Goal: Task Accomplishment & Management: Complete application form

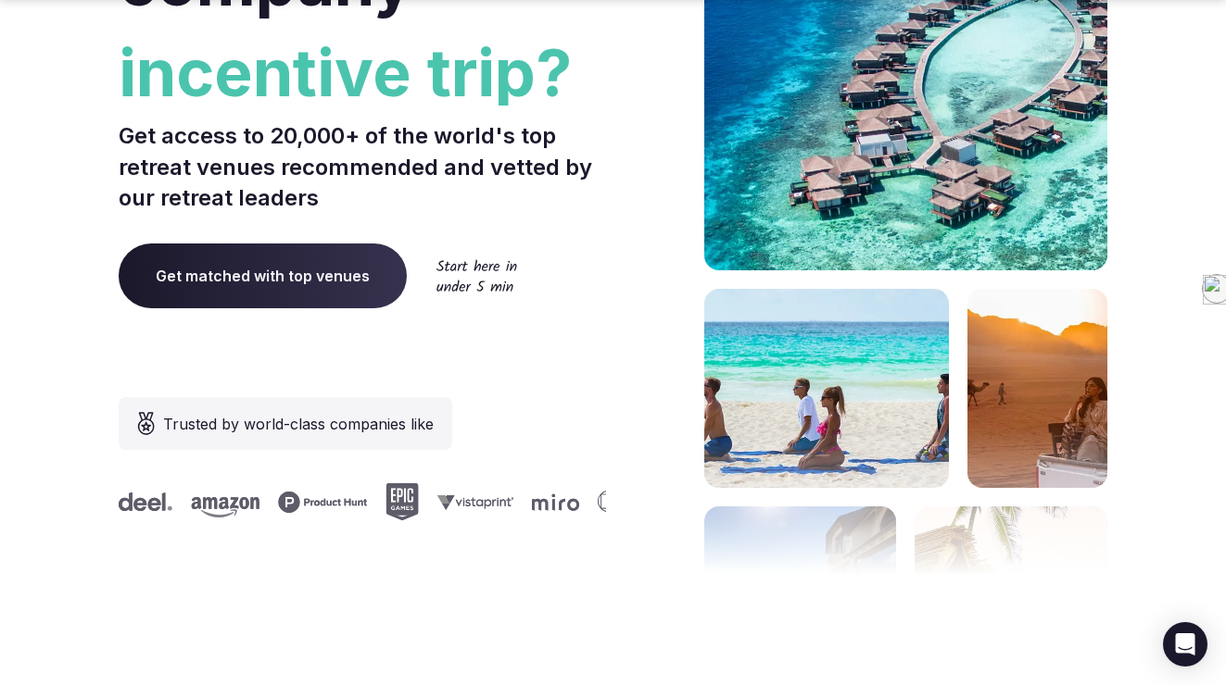
scroll to position [390, 0]
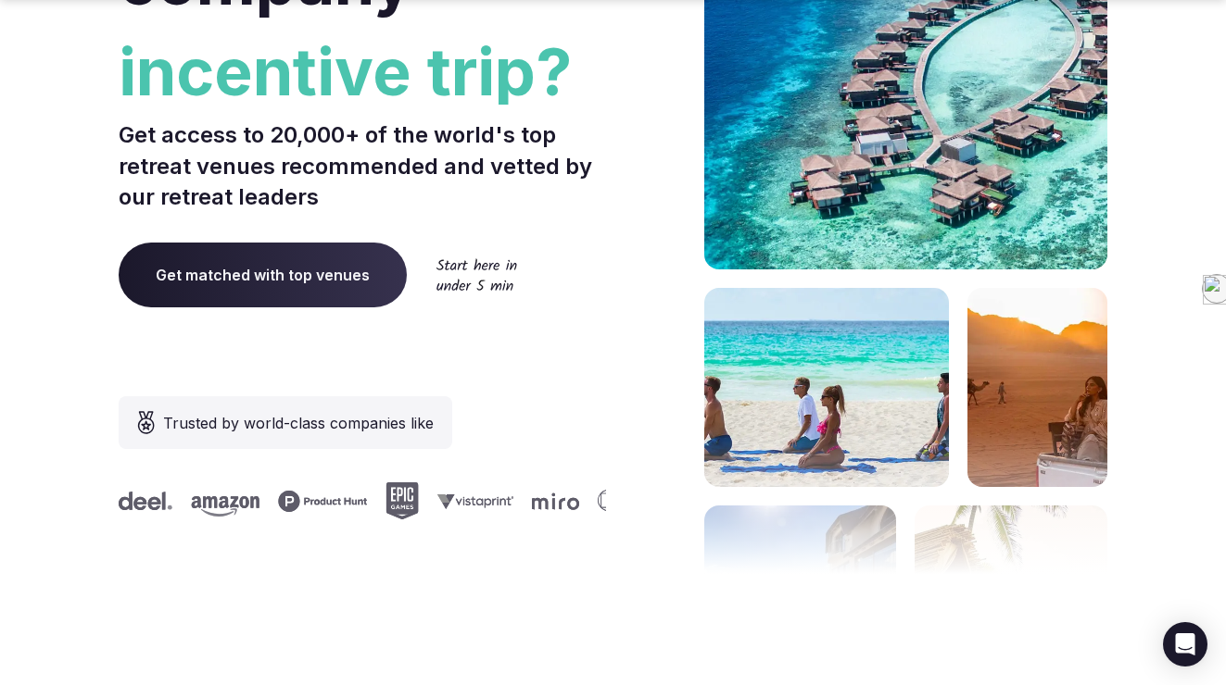
click at [298, 281] on span "Get matched with top venues" at bounding box center [263, 275] width 288 height 65
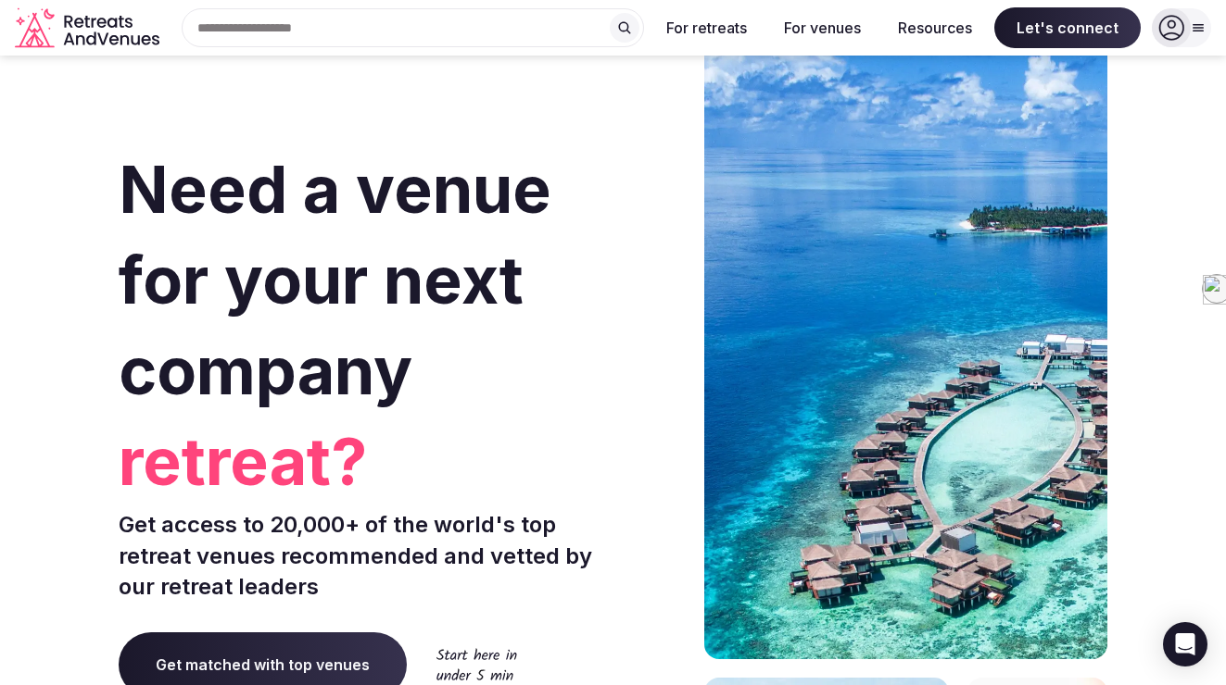
scroll to position [390, 0]
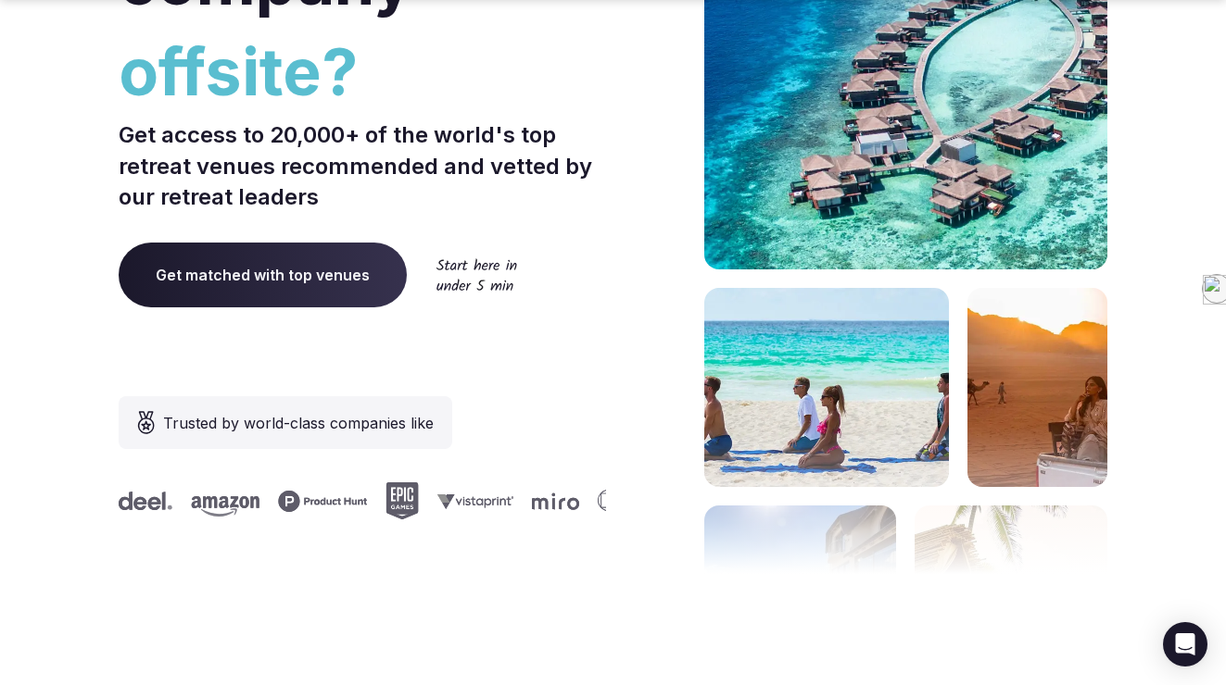
click at [268, 281] on span "Get matched with top venues" at bounding box center [263, 275] width 288 height 65
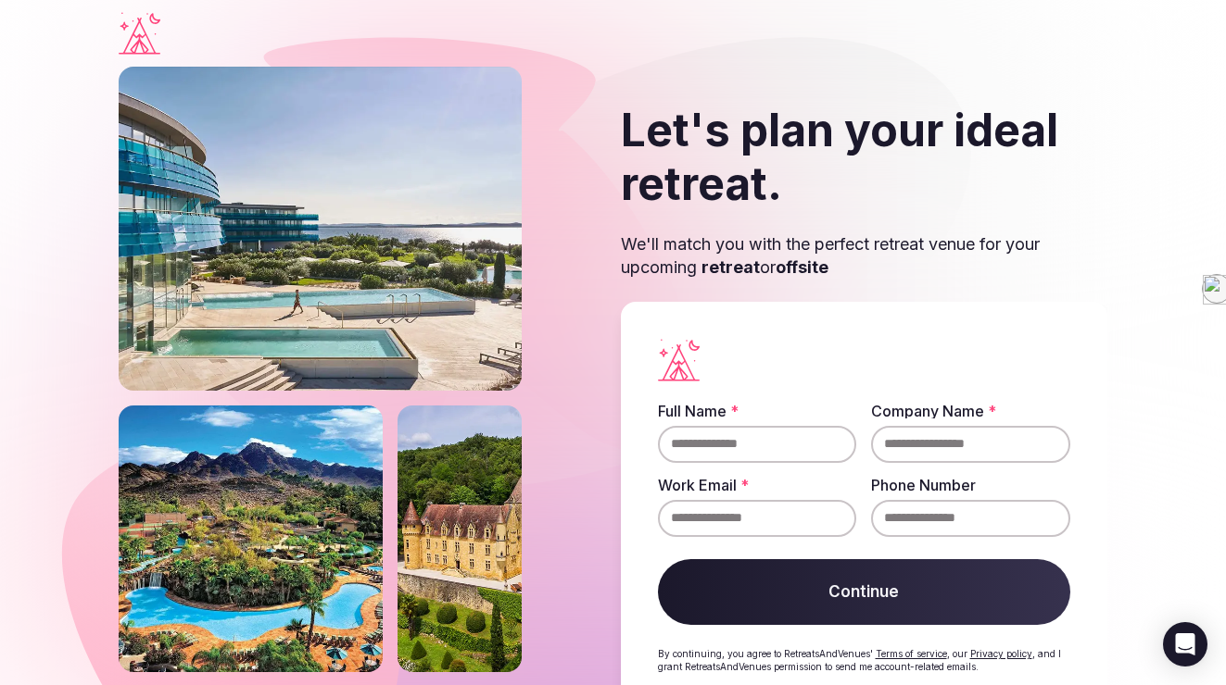
click at [715, 441] on input "Full Name *" at bounding box center [757, 444] width 199 height 37
type input "**********"
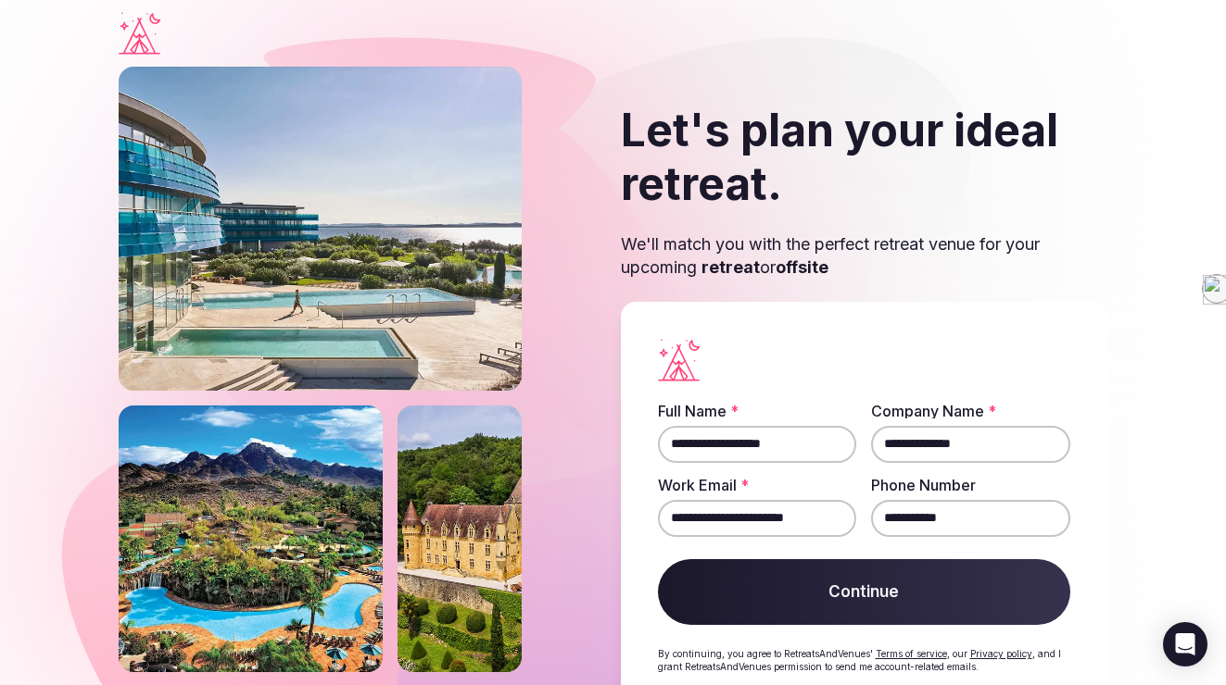
drag, startPoint x: 995, startPoint y: 444, endPoint x: 885, endPoint y: 442, distance: 110.2
click at [885, 443] on input "**********" at bounding box center [970, 444] width 199 height 37
type input "*"
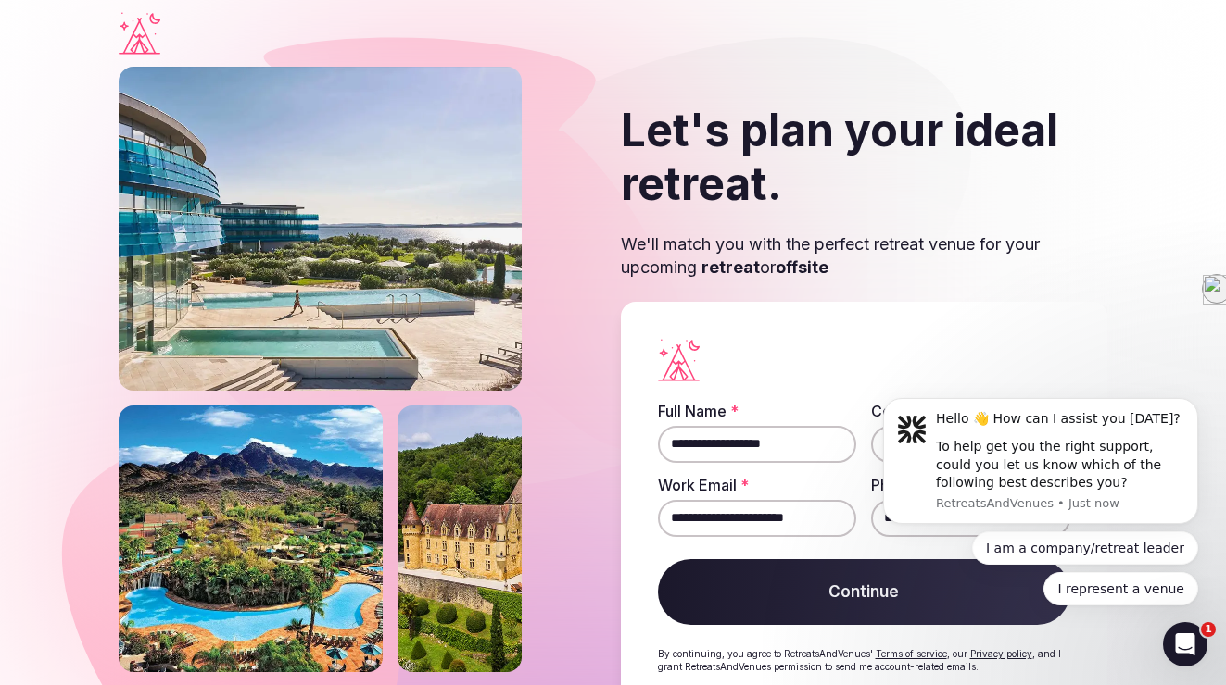
drag, startPoint x: 1125, startPoint y: 371, endPoint x: 261, endPoint y: 7, distance: 937.8
click at [1125, 371] on section "**********" at bounding box center [613, 407] width 1226 height 681
click at [1104, 541] on button "I am a company/retreat leader" at bounding box center [1085, 548] width 226 height 33
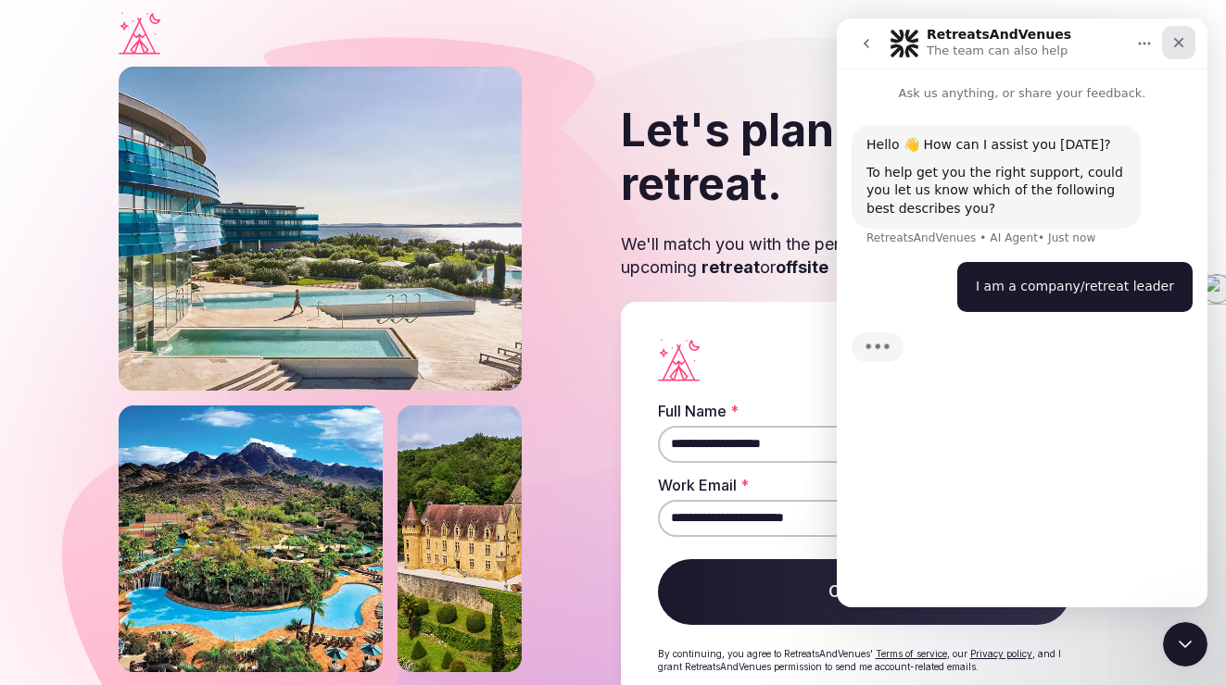
click at [1172, 45] on icon "Close" at bounding box center [1178, 42] width 15 height 15
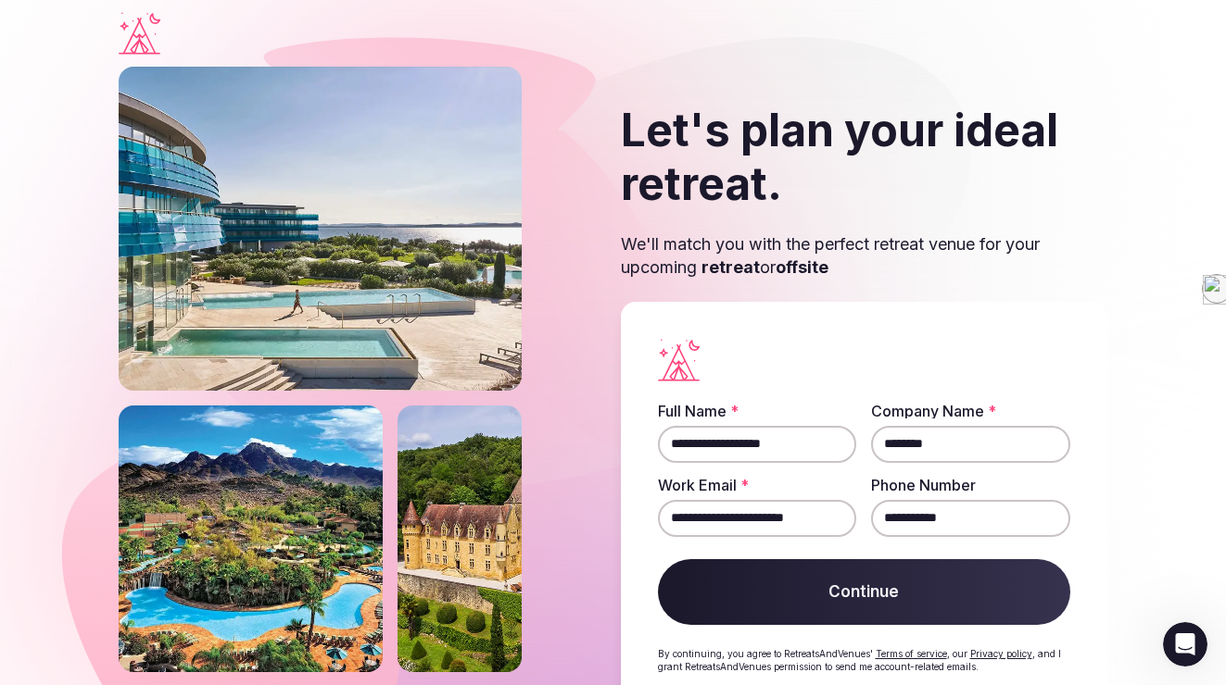
scroll to position [136, 0]
click at [965, 444] on input "*******" at bounding box center [970, 444] width 199 height 37
type input "**********"
click at [949, 595] on button "Continue" at bounding box center [864, 593] width 413 height 67
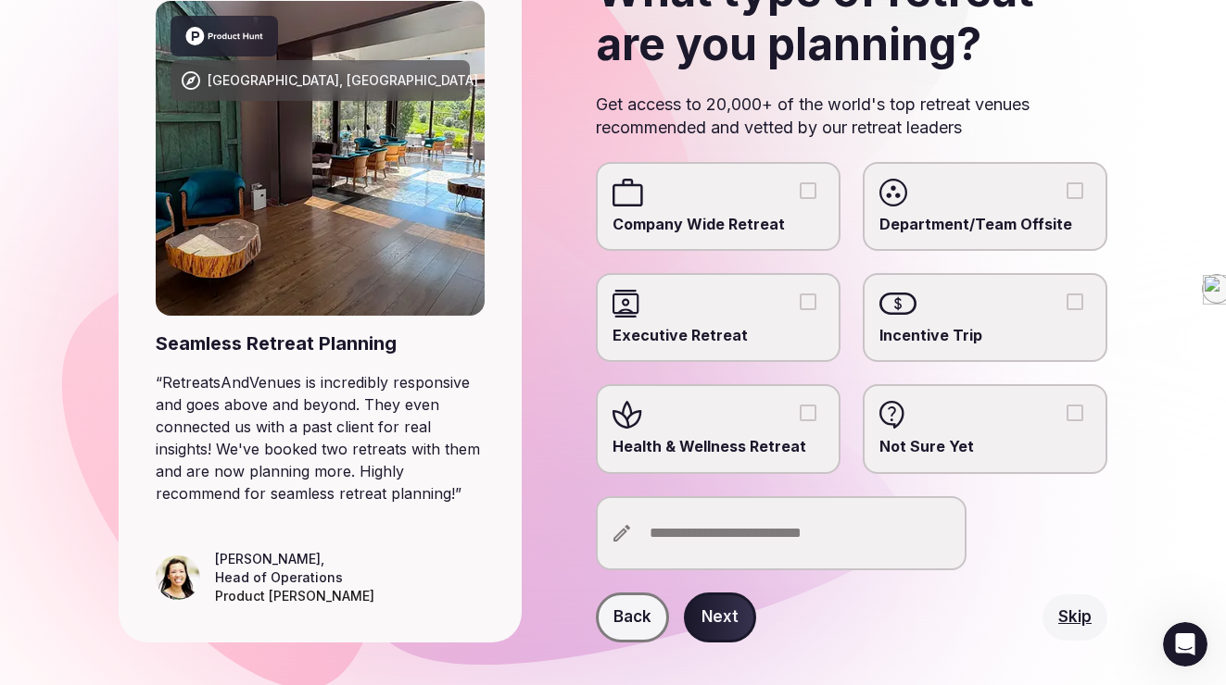
scroll to position [181, 0]
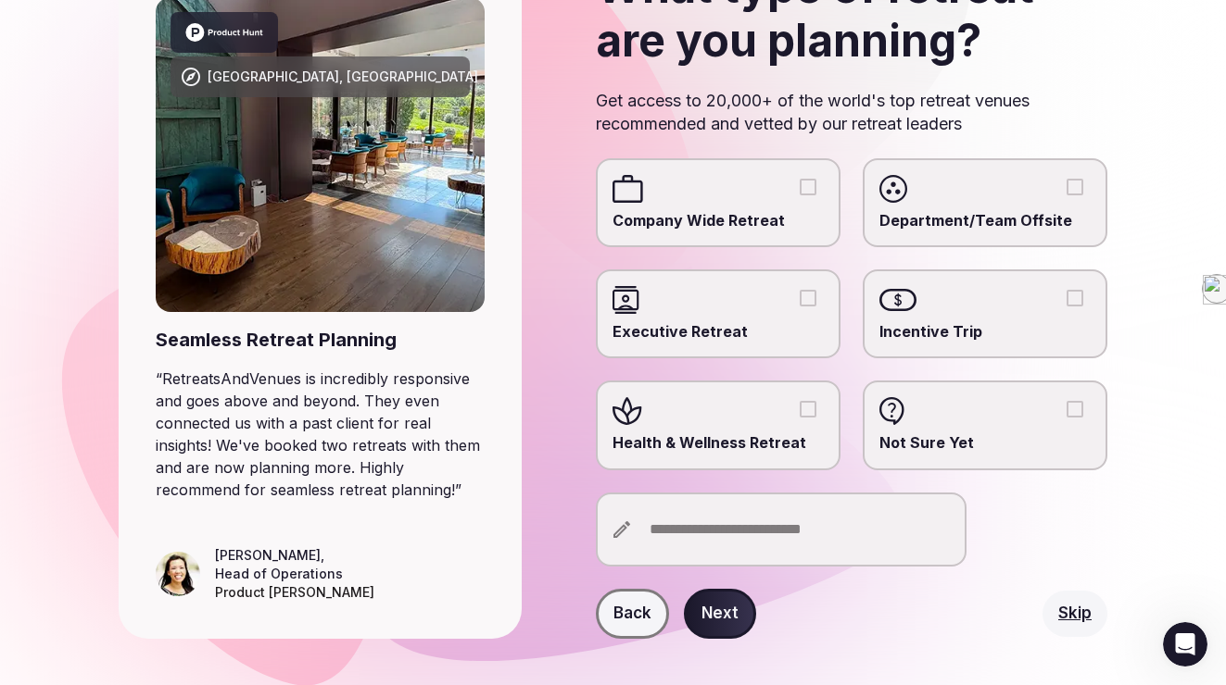
click at [747, 533] on input "text" at bounding box center [781, 530] width 371 height 74
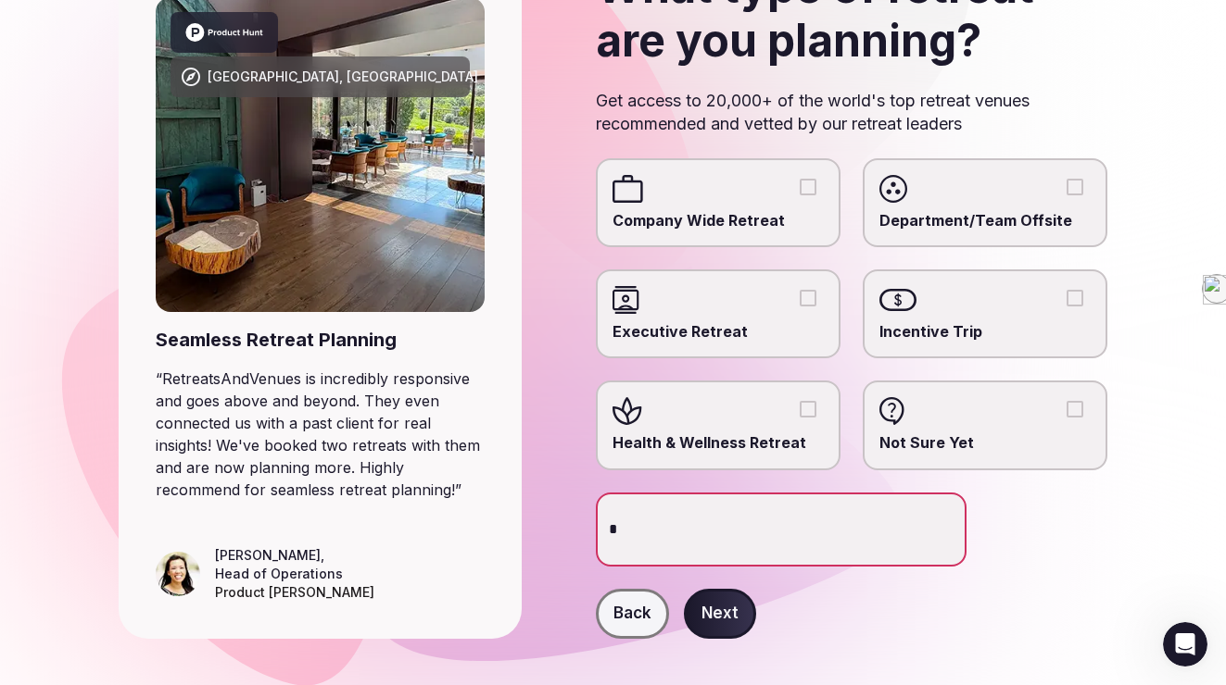
scroll to position [196, 0]
type input "**********"
click at [730, 611] on button "Next" at bounding box center [720, 614] width 72 height 50
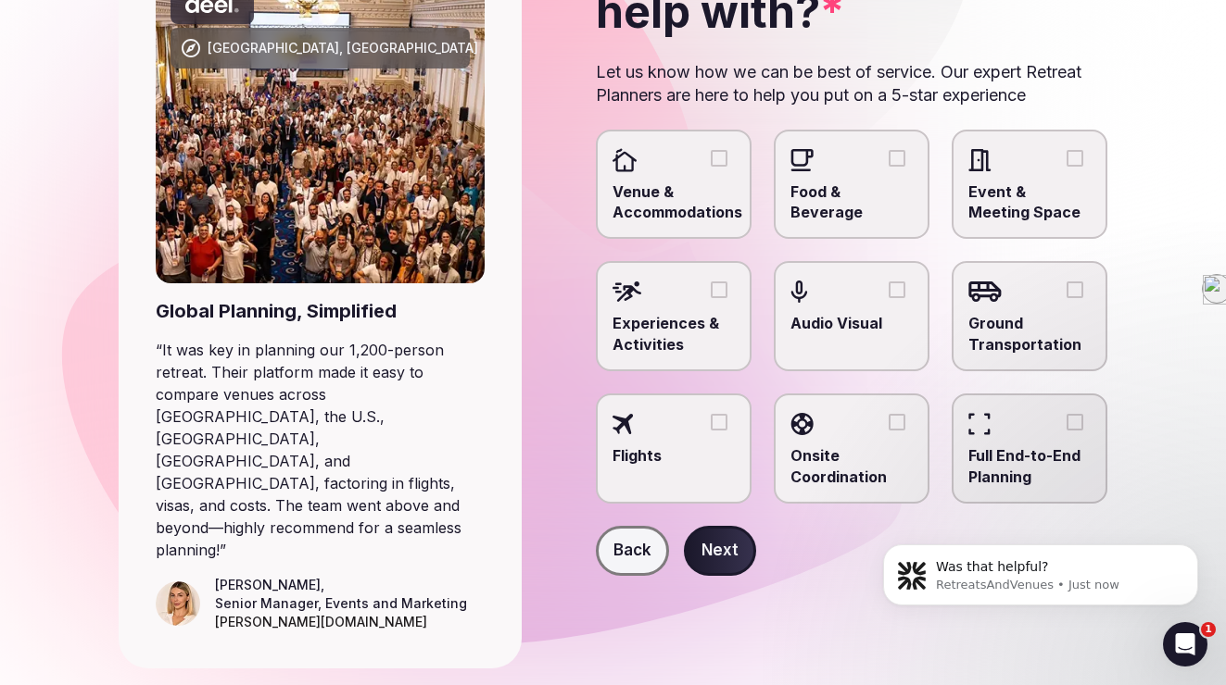
scroll to position [215, 0]
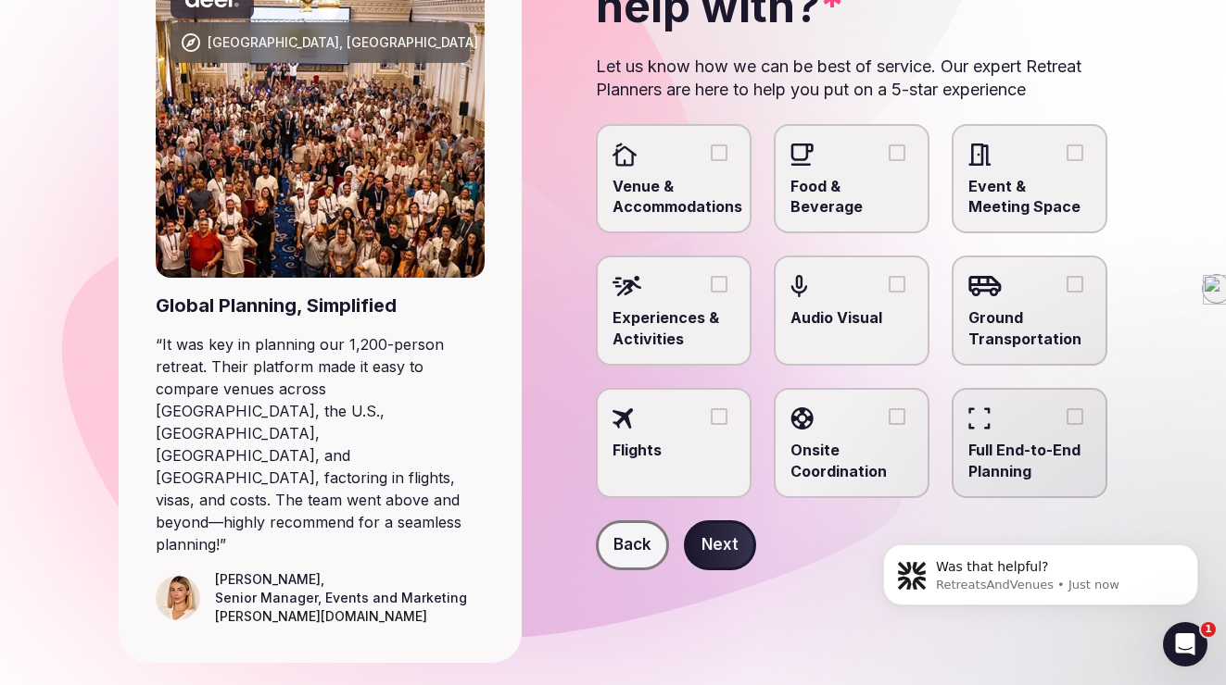
click at [723, 145] on button "Venue & Accommodations" at bounding box center [718, 153] width 17 height 17
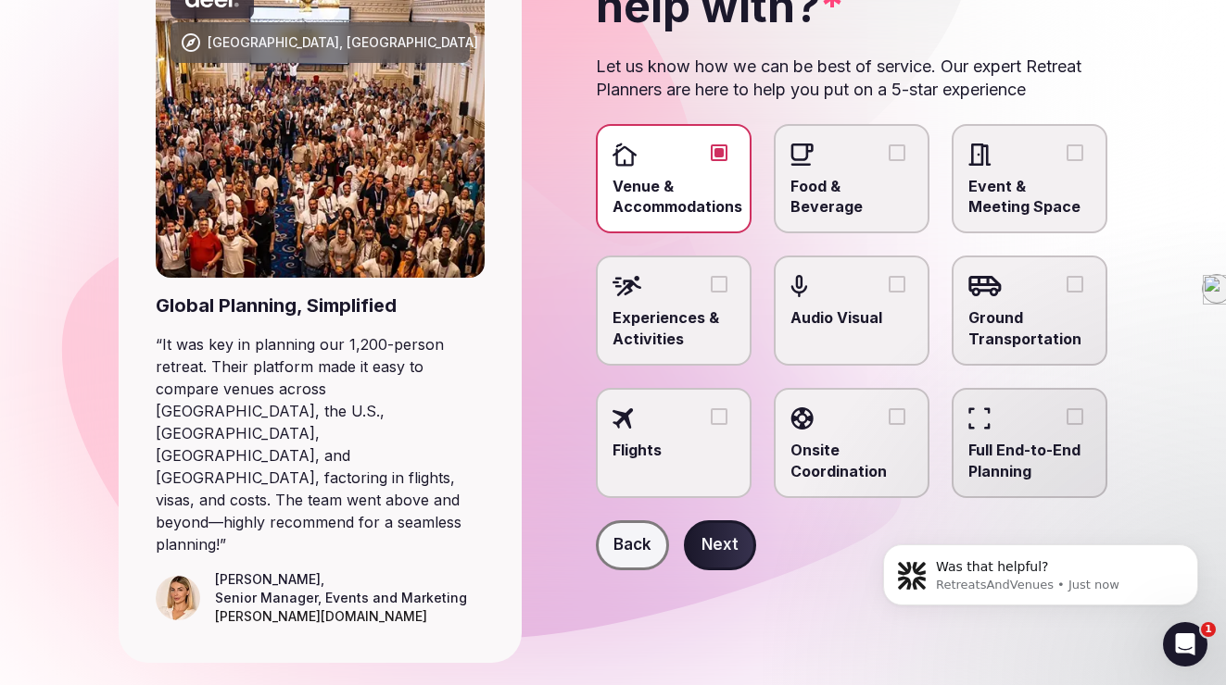
click at [888, 155] on button "Food & Beverage" at bounding box center [896, 153] width 17 height 17
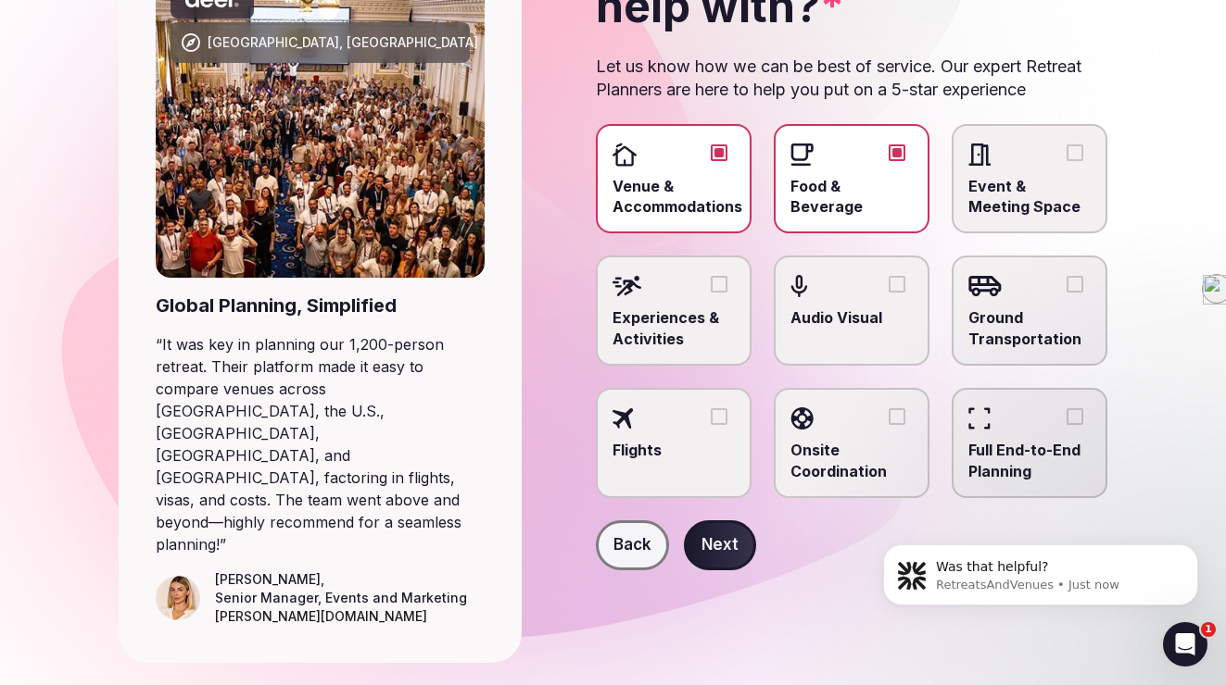
click at [709, 282] on div at bounding box center [673, 286] width 122 height 28
click at [710, 282] on button "Experiences & Activities" at bounding box center [718, 284] width 17 height 17
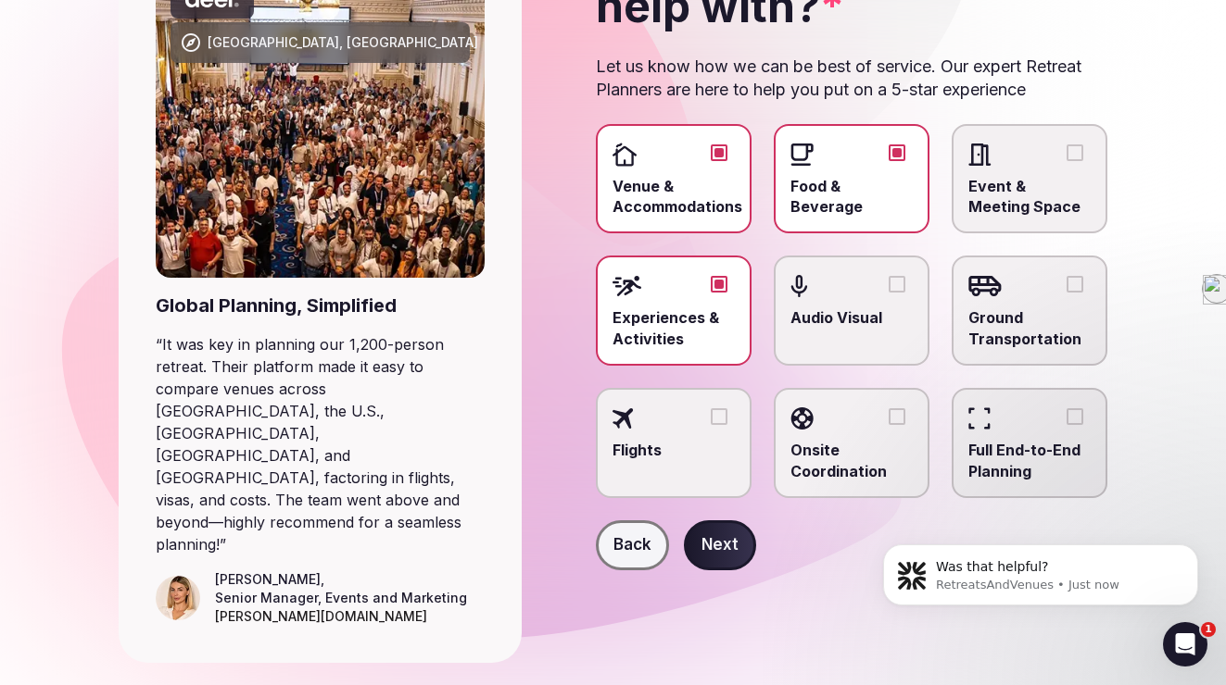
click at [1075, 277] on button "Ground Transportation" at bounding box center [1074, 284] width 17 height 17
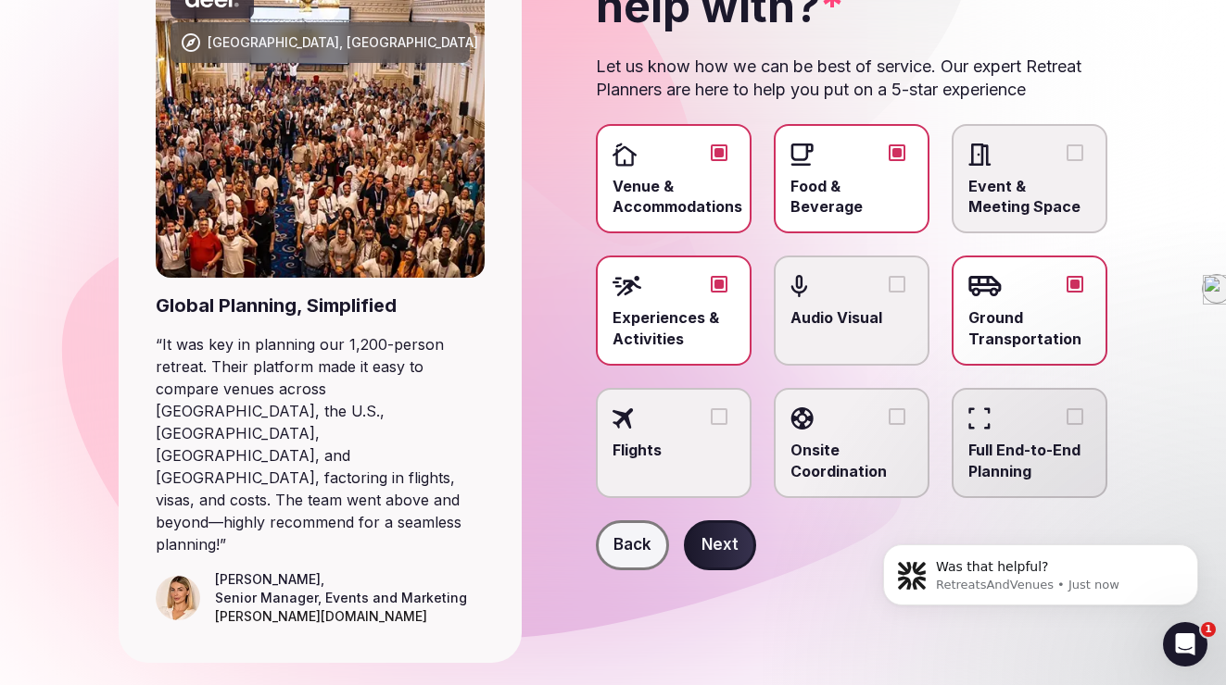
click at [718, 409] on button "Flights" at bounding box center [718, 417] width 17 height 17
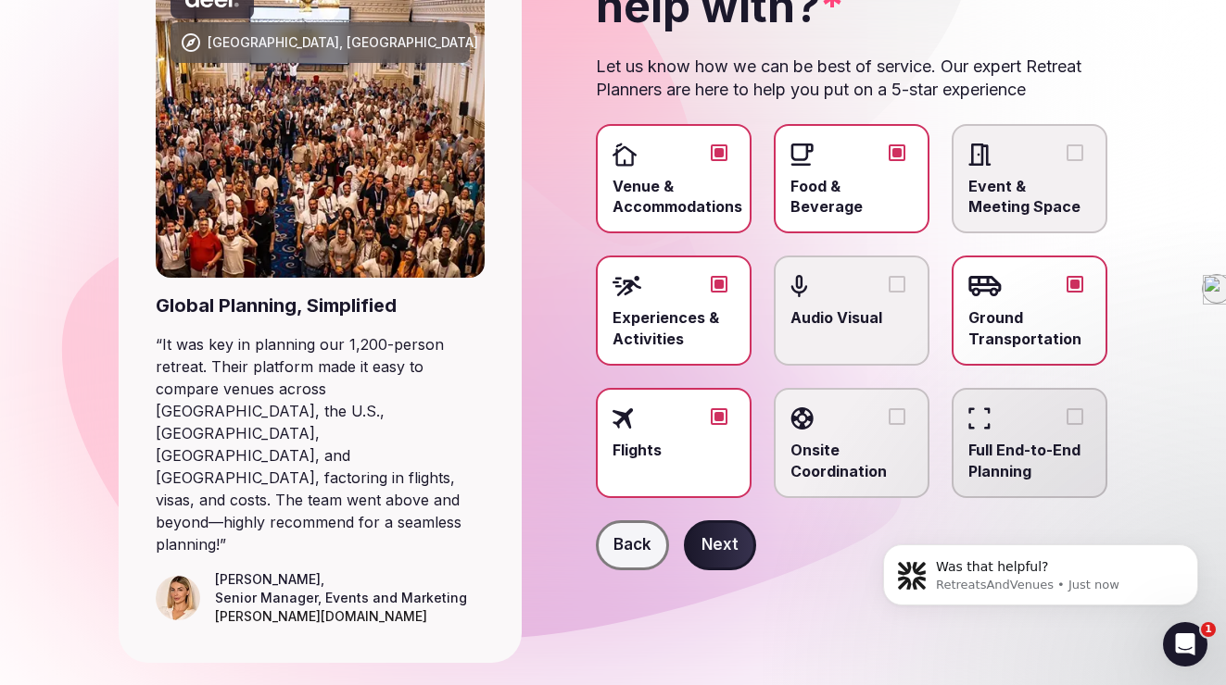
click at [726, 547] on button "Next" at bounding box center [720, 546] width 72 height 50
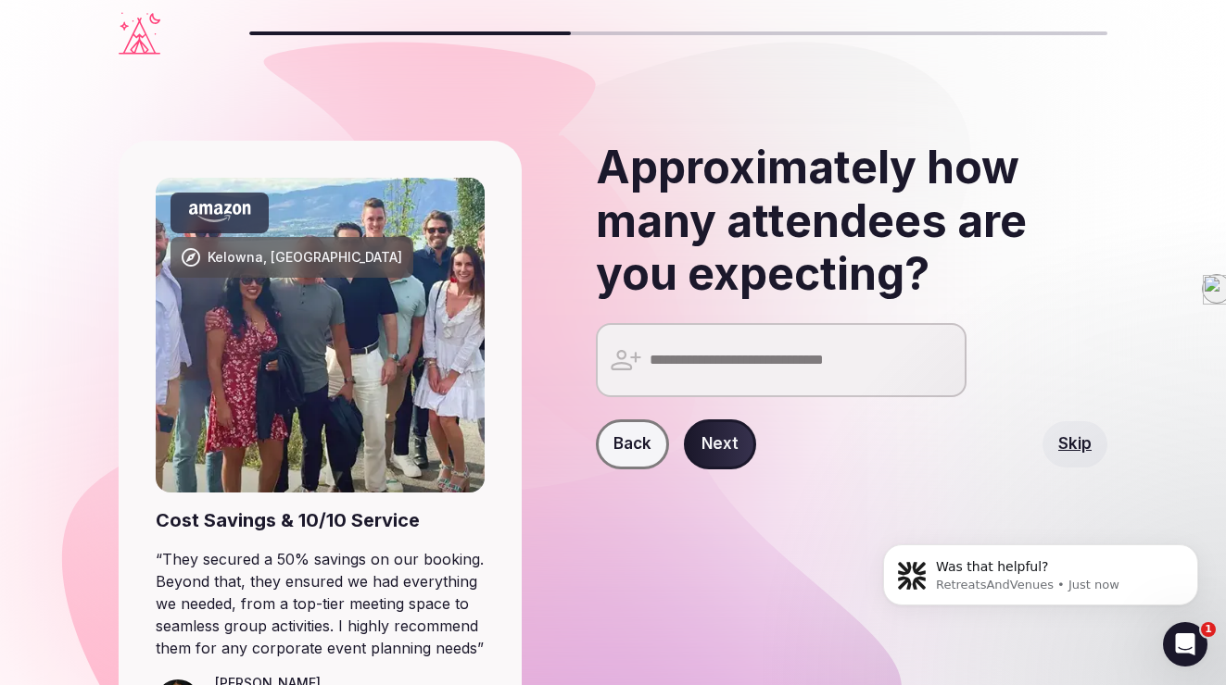
click at [727, 349] on input "number" at bounding box center [781, 360] width 371 height 74
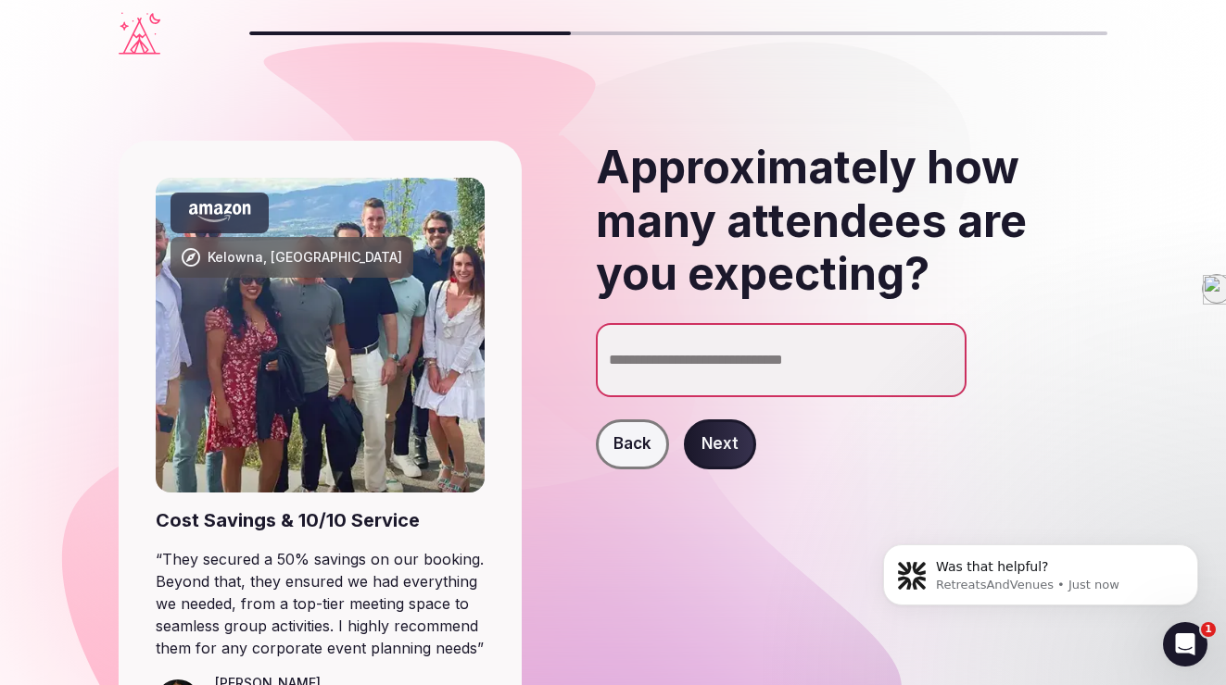
type input "**"
click at [711, 446] on button "Next" at bounding box center [720, 445] width 72 height 50
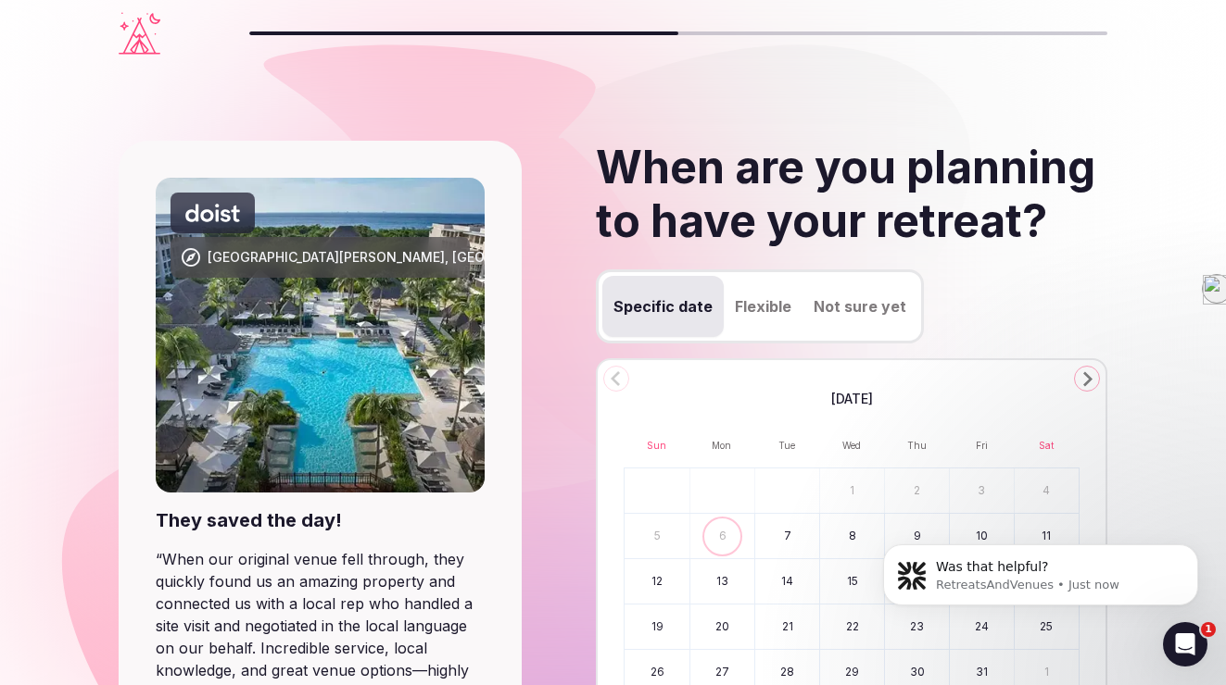
click at [1088, 374] on icon "Go to the Next Month" at bounding box center [1086, 379] width 22 height 22
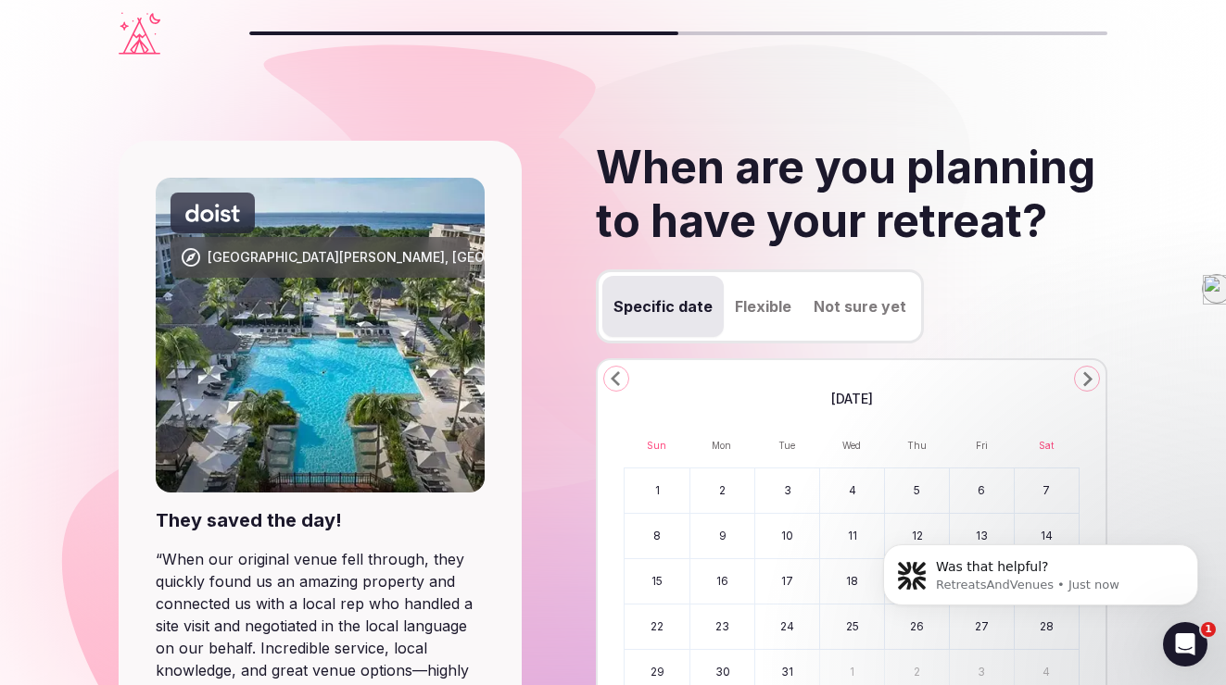
click at [1088, 374] on icon "Go to the Next Month" at bounding box center [1086, 379] width 22 height 22
click at [721, 528] on button "4" at bounding box center [722, 536] width 64 height 44
click at [1037, 530] on body "Was that helpful? RetreatsAndVenues • Just now" at bounding box center [1040, 570] width 356 height 115
click at [723, 592] on button "11" at bounding box center [722, 582] width 64 height 44
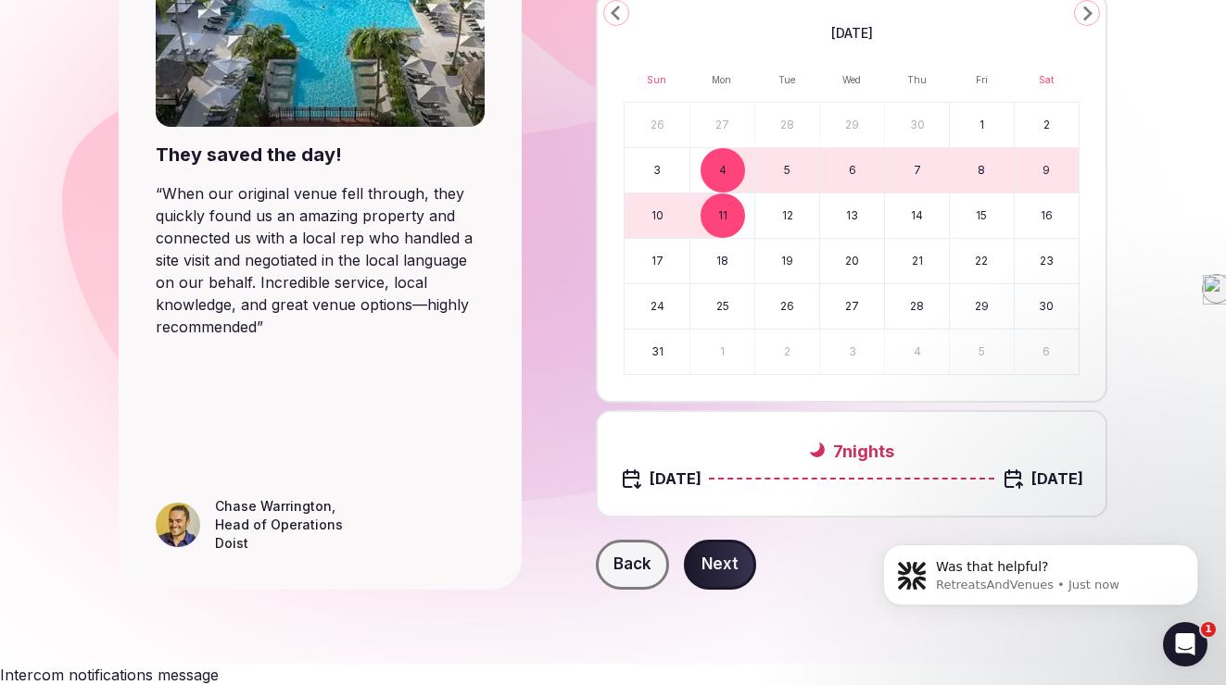
scroll to position [367, 0]
click at [712, 565] on button "Next" at bounding box center [720, 564] width 72 height 50
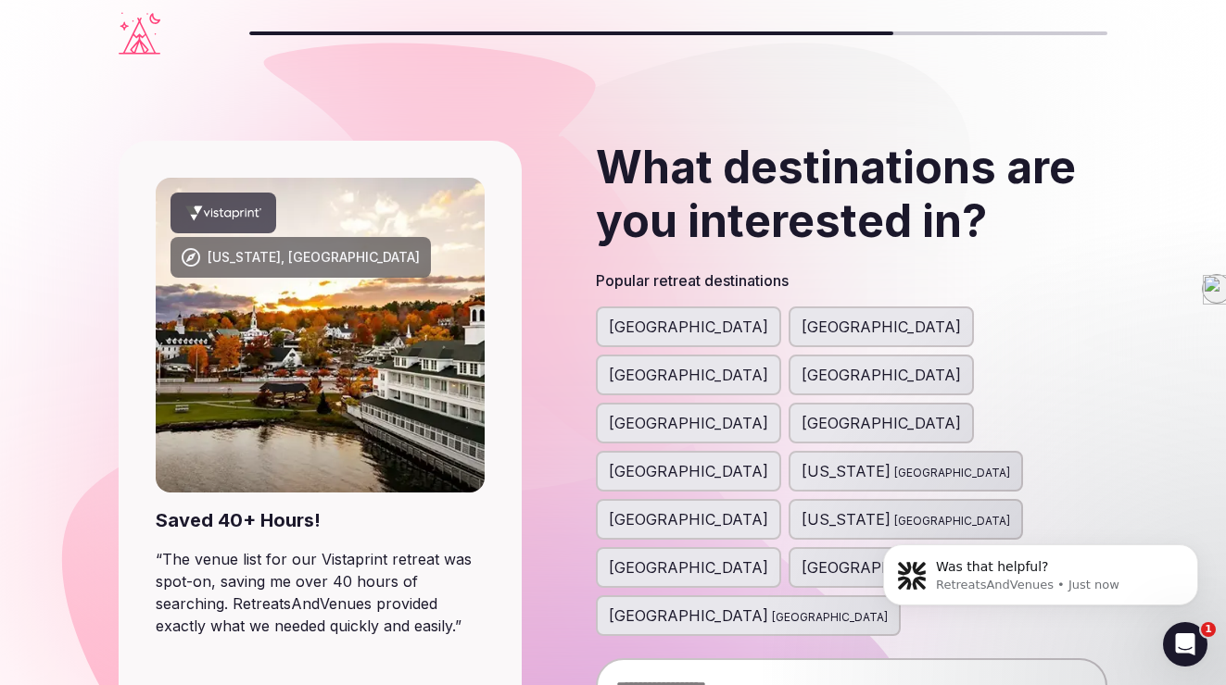
click at [801, 322] on span "[GEOGRAPHIC_DATA]" at bounding box center [880, 327] width 159 height 22
click at [831, 332] on div "[GEOGRAPHIC_DATA] [GEOGRAPHIC_DATA] [GEOGRAPHIC_DATA] [GEOGRAPHIC_DATA] [GEOGRA…" at bounding box center [851, 472] width 511 height 330
click at [768, 412] on span "[GEOGRAPHIC_DATA]" at bounding box center [688, 423] width 159 height 22
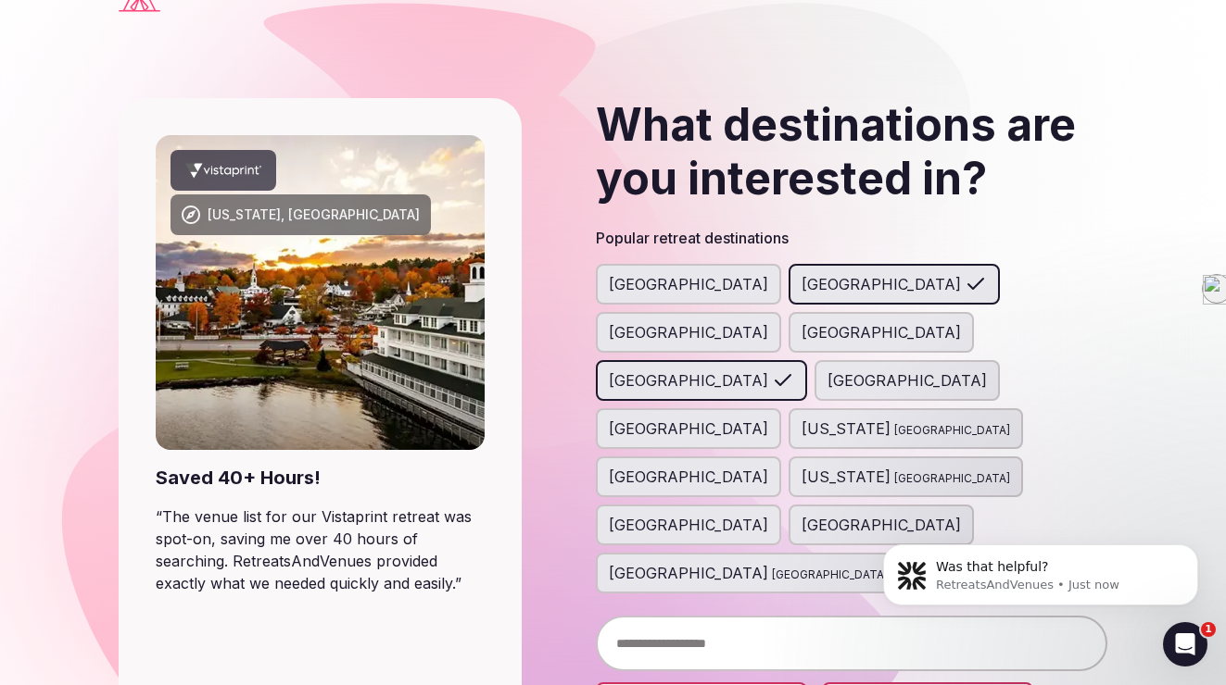
scroll to position [47, 0]
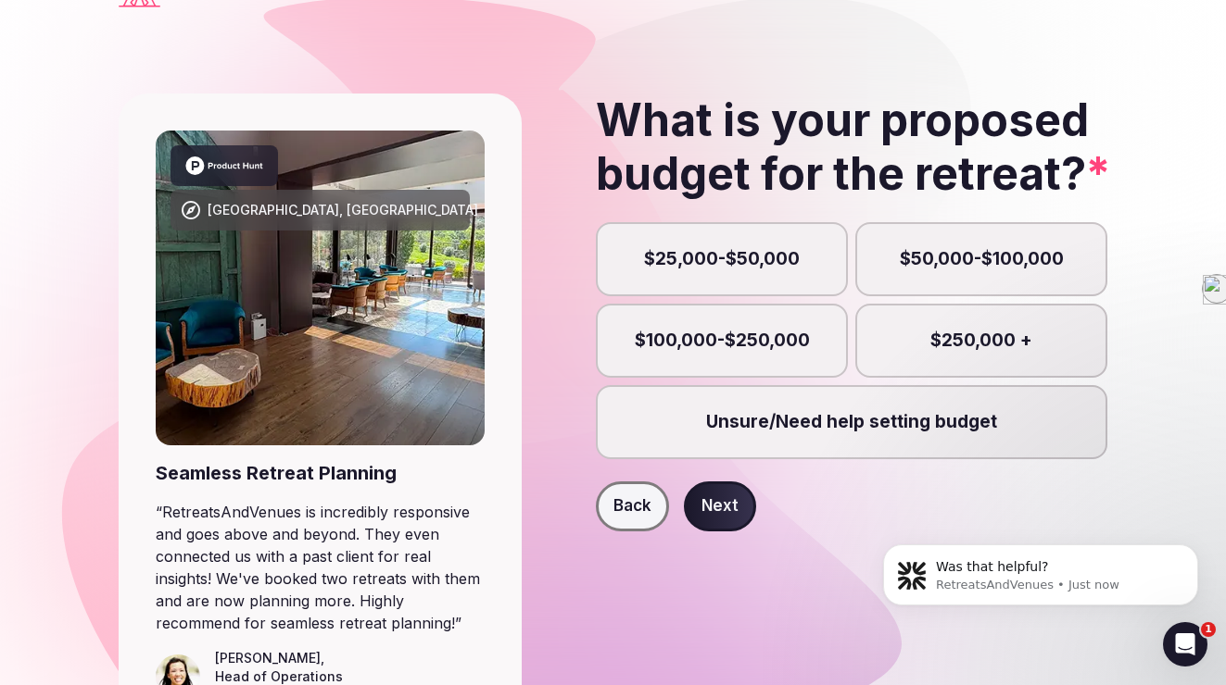
click at [755, 254] on label "$25,000-$50,000" at bounding box center [722, 259] width 252 height 74
click at [740, 260] on button "$25,000-$50,000" at bounding box center [731, 269] width 19 height 19
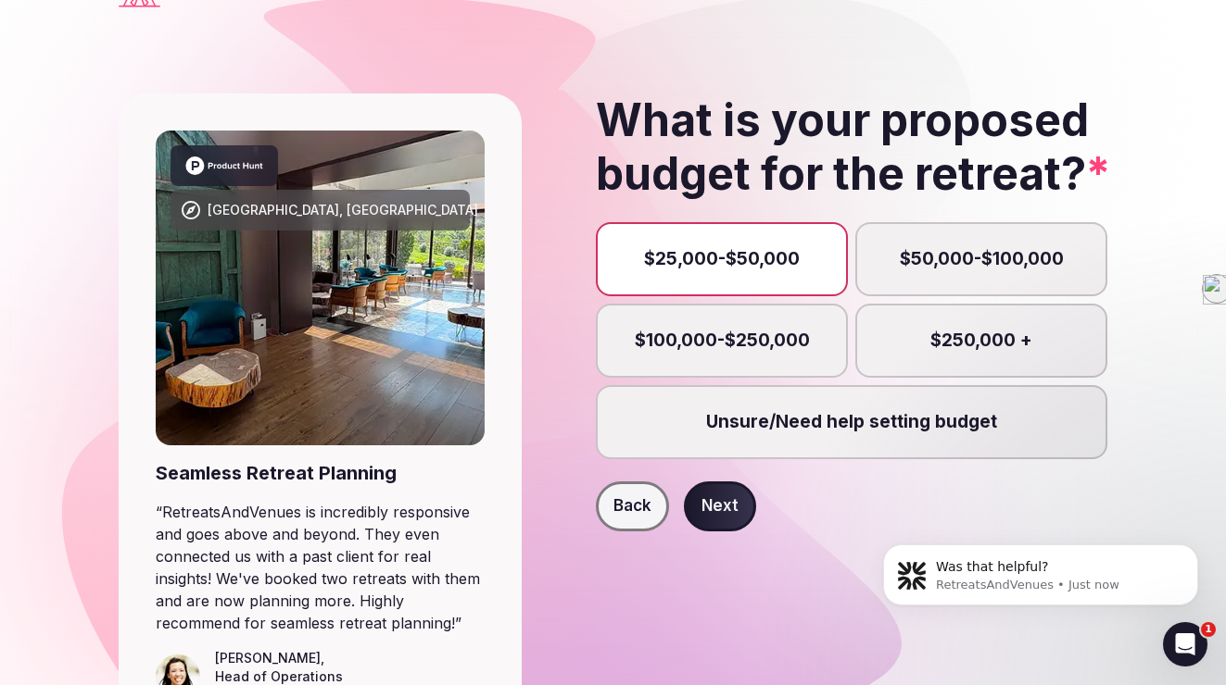
scroll to position [9, 0]
click at [724, 495] on button "Next" at bounding box center [720, 507] width 72 height 50
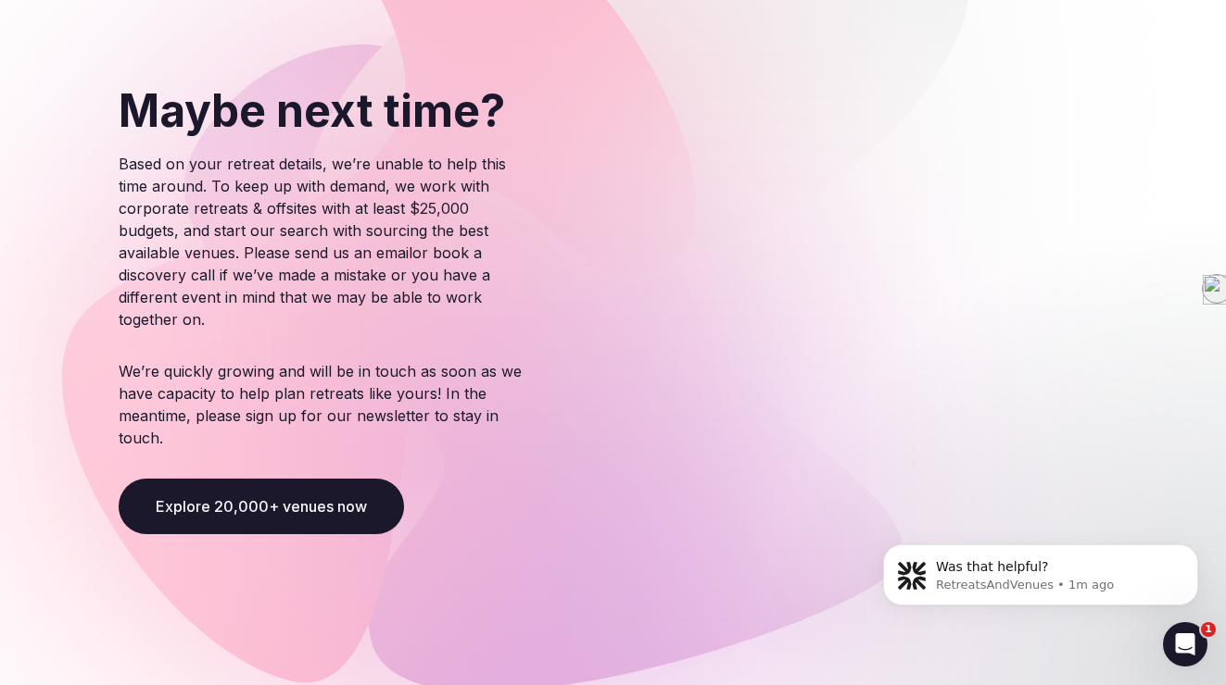
scroll to position [198, 0]
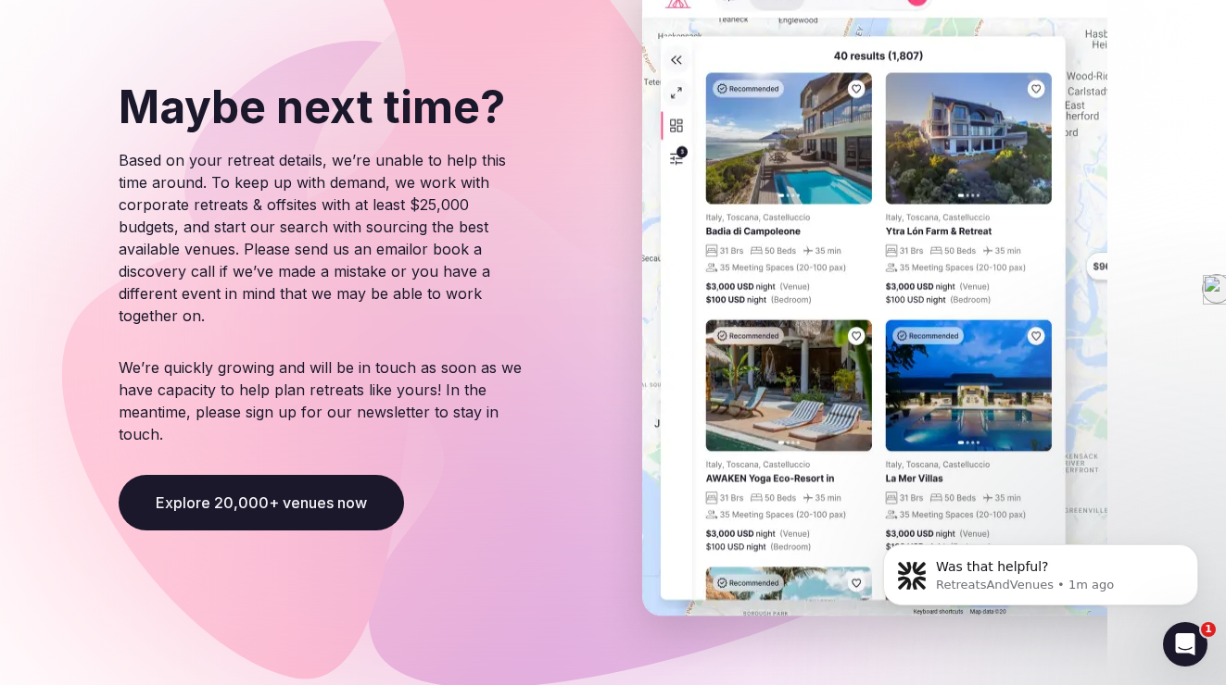
click at [338, 502] on button "Explore 20,000+ venues now" at bounding box center [261, 503] width 285 height 56
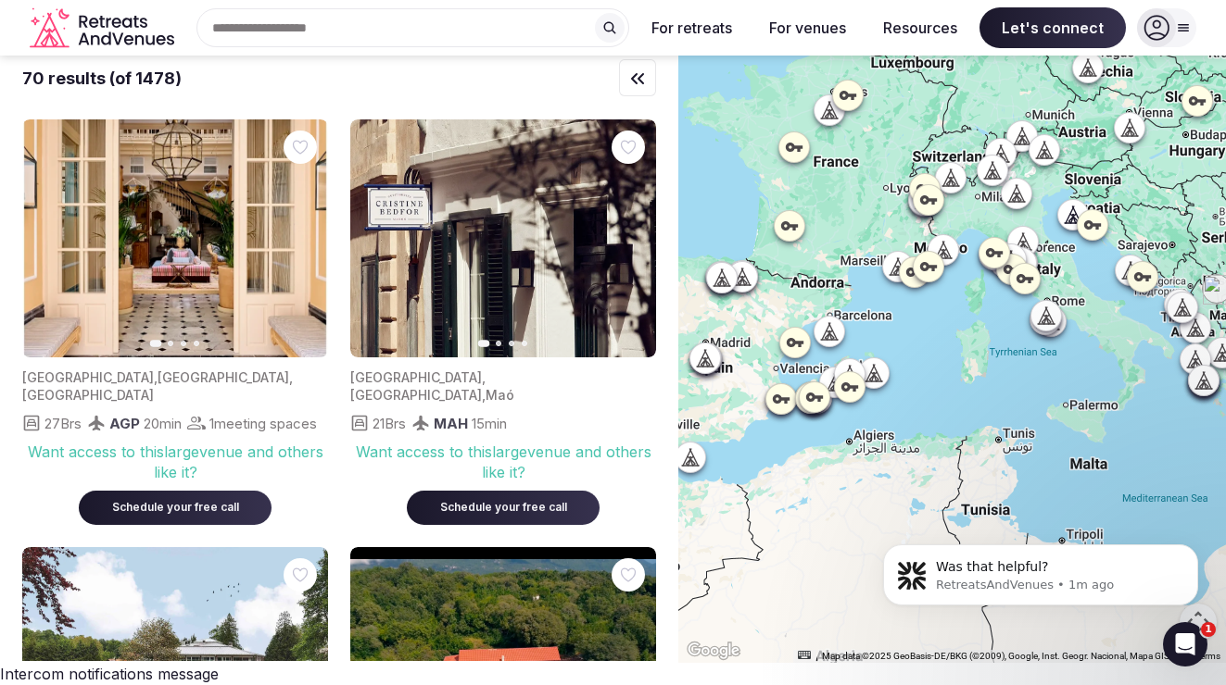
scroll to position [11, 0]
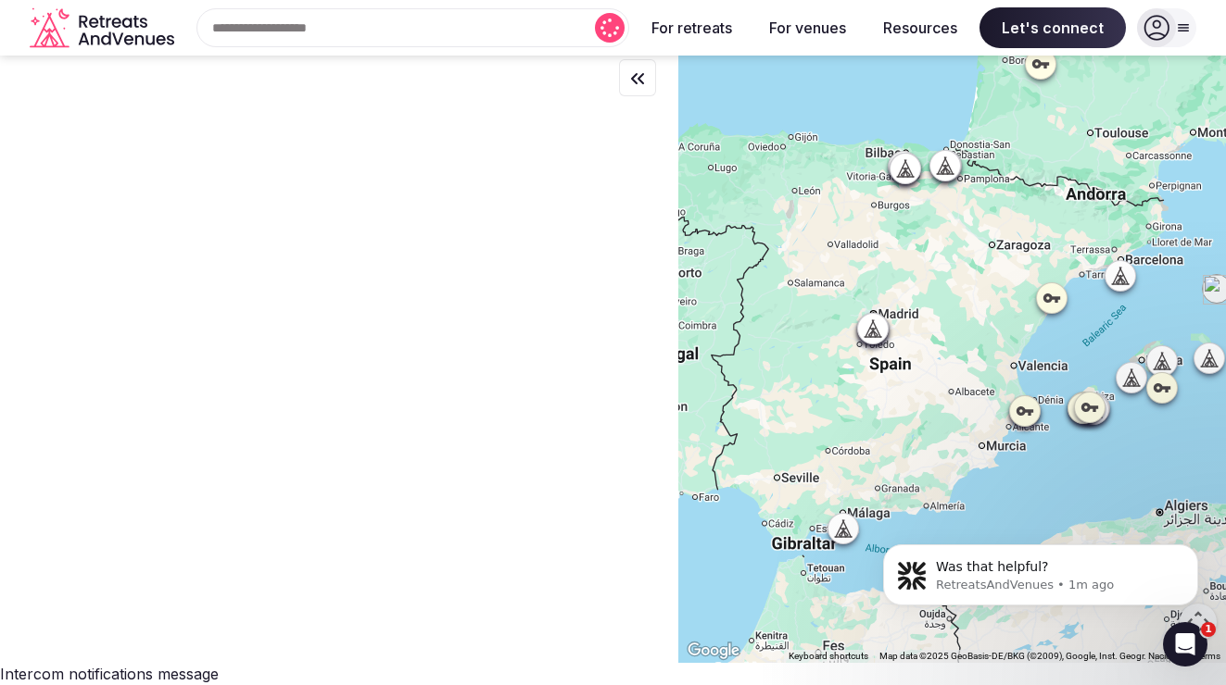
drag, startPoint x: 755, startPoint y: 351, endPoint x: 949, endPoint y: 338, distance: 194.0
click at [949, 338] on div at bounding box center [951, 353] width 547 height 619
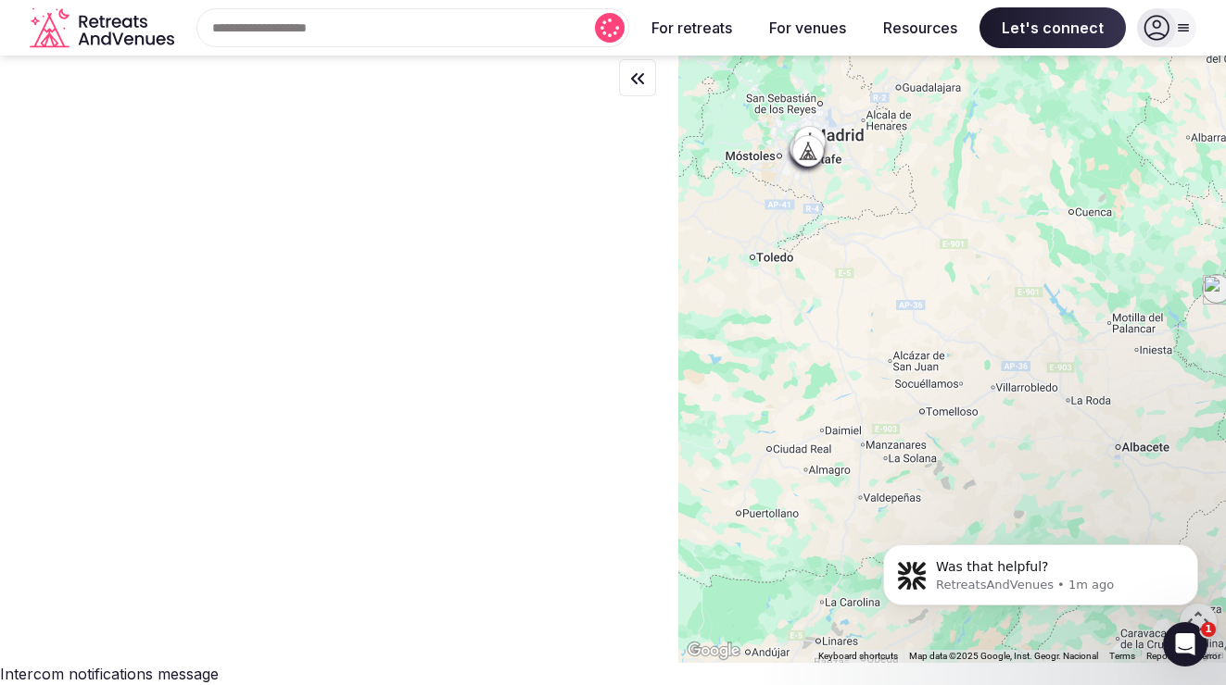
drag, startPoint x: 847, startPoint y: 186, endPoint x: 968, endPoint y: 282, distance: 154.4
click at [968, 282] on div at bounding box center [951, 353] width 547 height 619
